Goal: Information Seeking & Learning: Learn about a topic

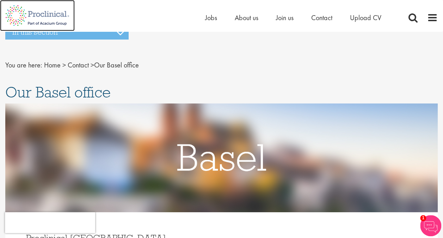
click at [56, 17] on img at bounding box center [37, 15] width 75 height 31
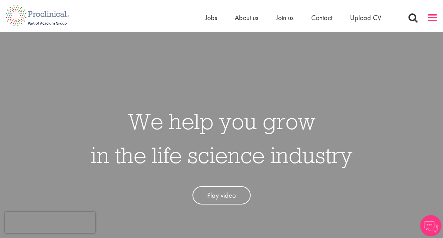
click at [432, 21] on span at bounding box center [432, 17] width 11 height 11
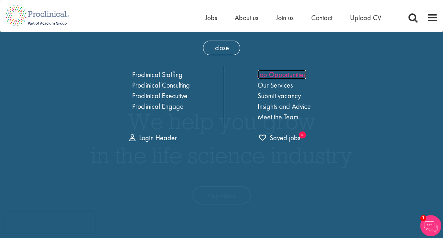
click at [302, 73] on link "Job Opportunities" at bounding box center [282, 74] width 48 height 9
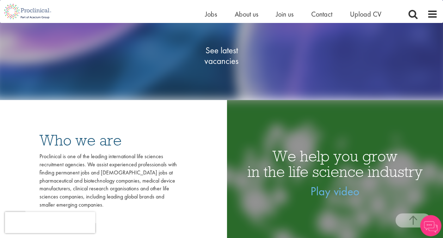
scroll to position [136, 0]
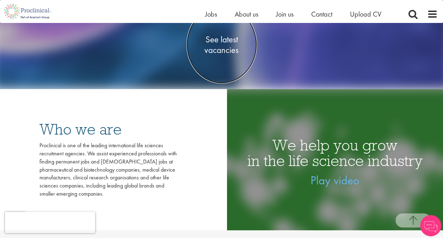
click at [219, 42] on span "See latest vacancies" at bounding box center [222, 44] width 71 height 21
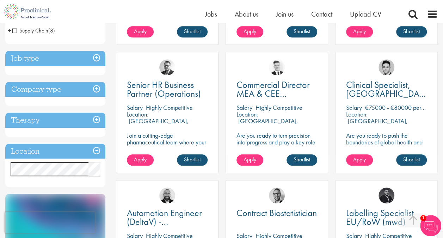
scroll to position [236, 0]
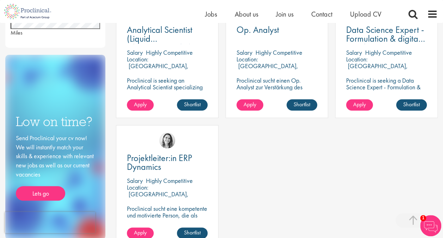
scroll to position [302, 0]
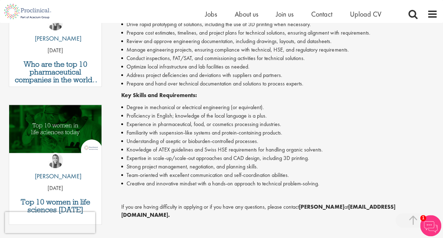
scroll to position [293, 0]
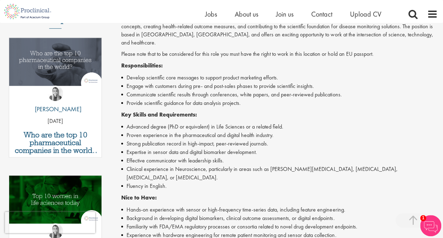
scroll to position [220, 0]
